Goal: Information Seeking & Learning: Learn about a topic

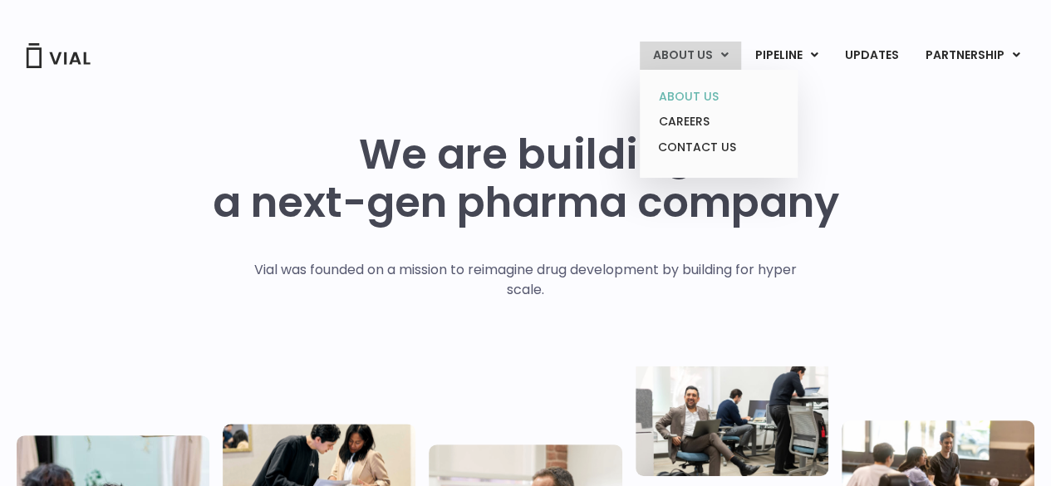
click at [701, 97] on link "ABOUT US" at bounding box center [717, 97] width 145 height 26
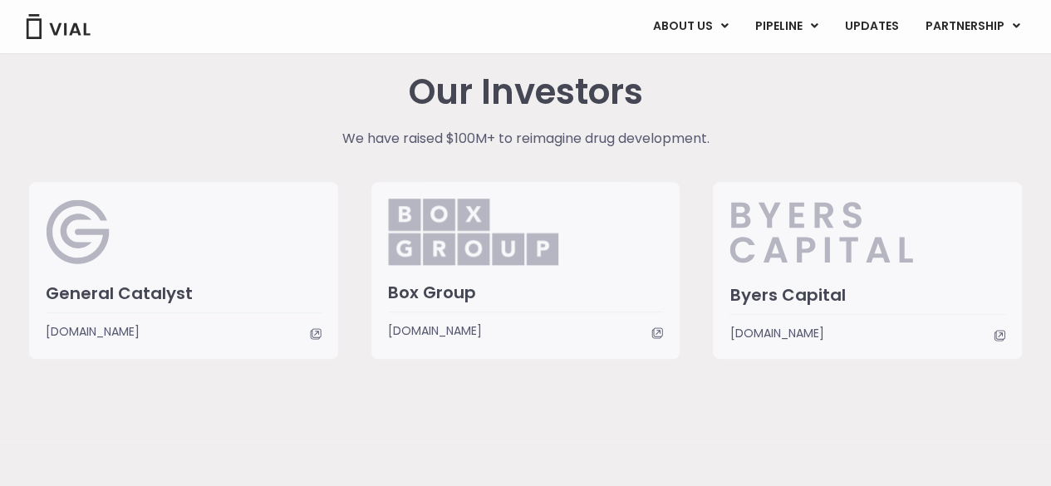
scroll to position [4071, 0]
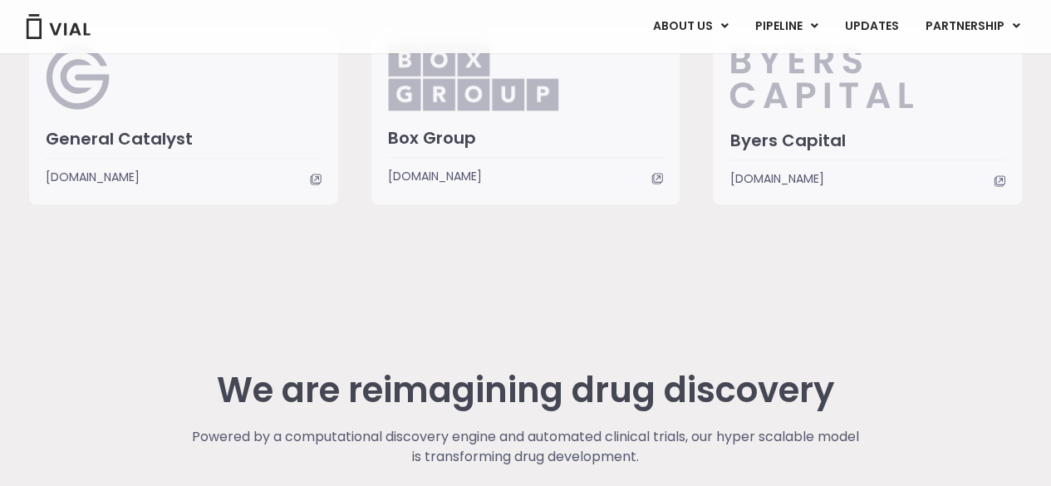
drag, startPoint x: 566, startPoint y: 214, endPoint x: 425, endPoint y: 258, distance: 147.9
click at [425, 258] on div "Our Investors We have raised $100M+ to reimagine drug development. General Cata…" at bounding box center [526, 61] width 1018 height 453
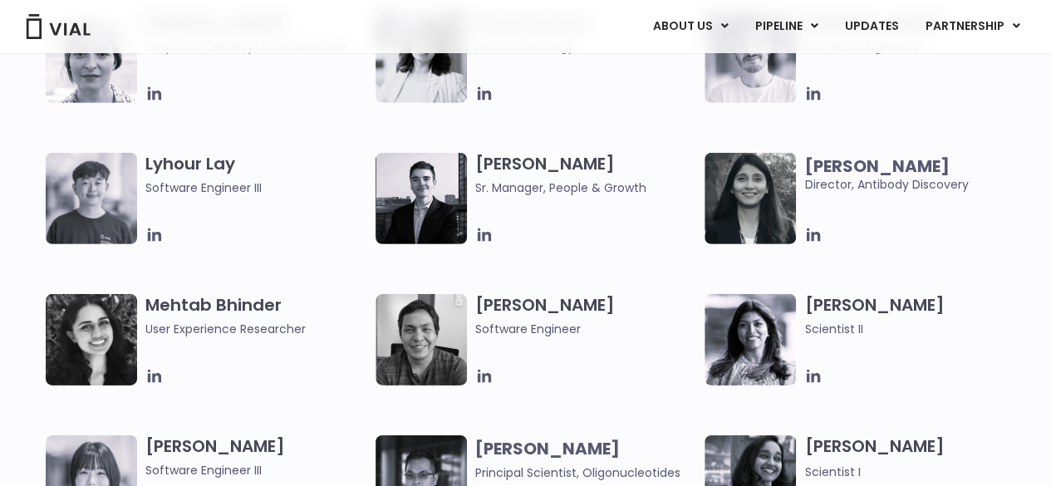
scroll to position [2409, 0]
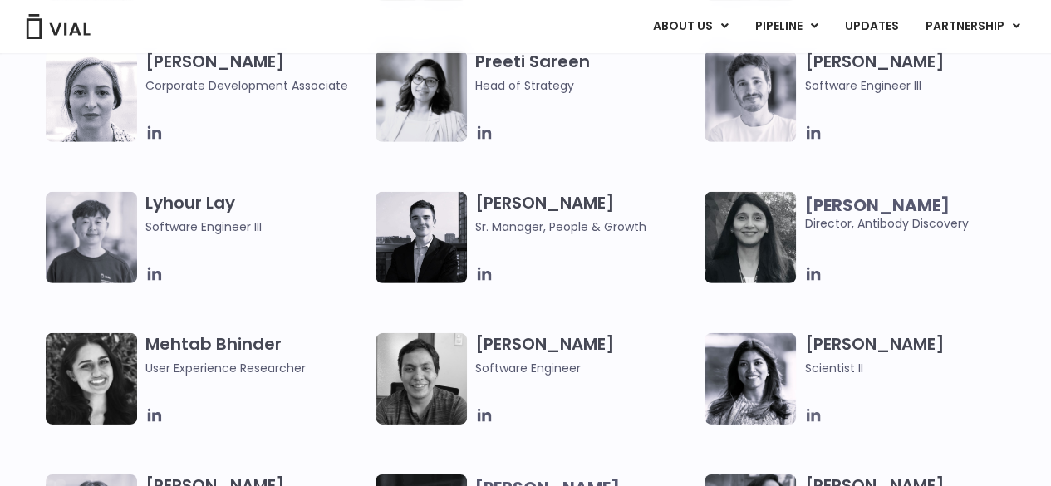
click at [810, 414] on icon at bounding box center [813, 415] width 18 height 18
